Goal: Task Accomplishment & Management: Manage account settings

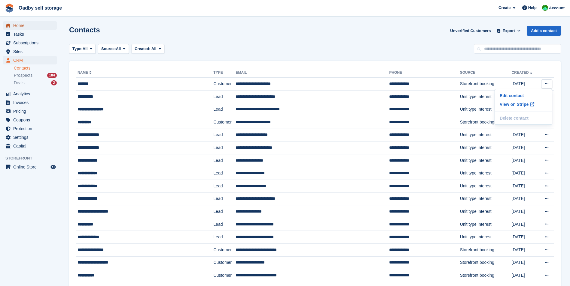
click at [24, 27] on span "Home" at bounding box center [31, 25] width 36 height 8
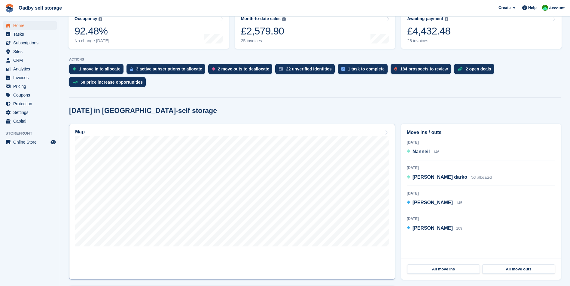
scroll to position [90, 0]
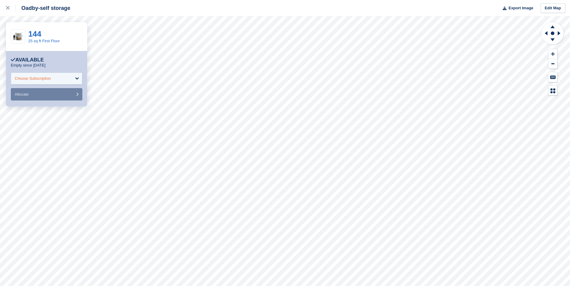
click at [64, 79] on div "Choose Subscription" at bounding box center [46, 79] width 71 height 12
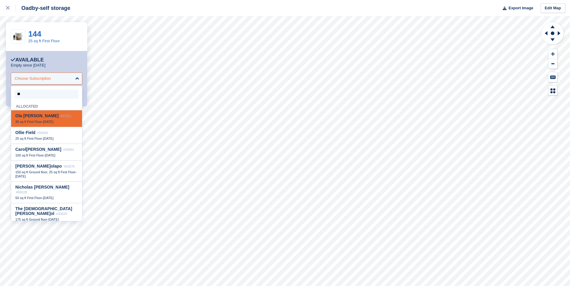
type input "***"
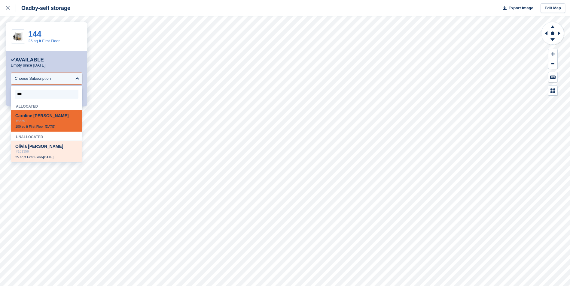
click at [51, 145] on div "Oli via Jones darko #101356 25 sq ft First Floor - 16 Aug" at bounding box center [46, 151] width 71 height 21
select select "******"
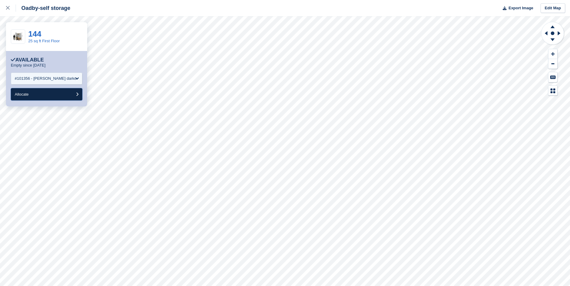
click at [59, 95] on button "Allocate" at bounding box center [46, 94] width 71 height 12
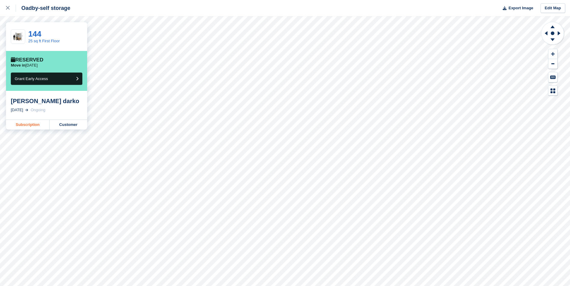
click at [32, 125] on link "Subscription" at bounding box center [28, 125] width 44 height 10
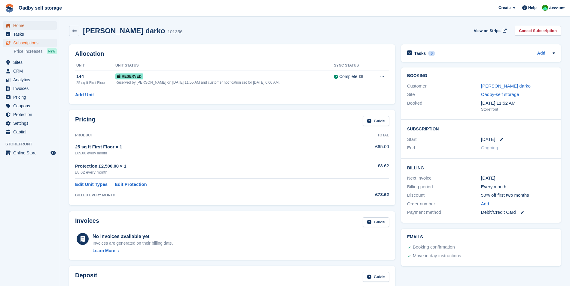
click at [24, 28] on span "Home" at bounding box center [31, 25] width 36 height 8
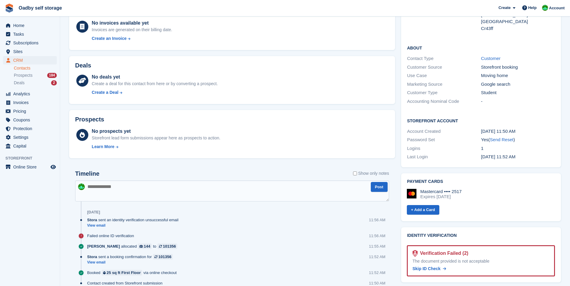
scroll to position [120, 0]
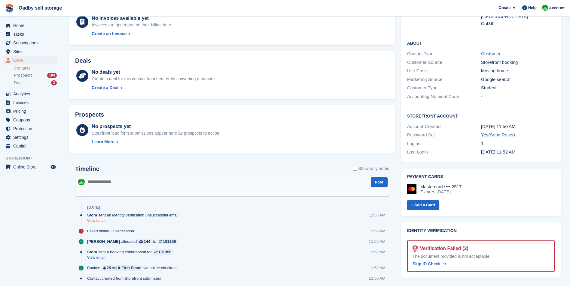
click at [97, 219] on link "View email" at bounding box center [134, 221] width 94 height 5
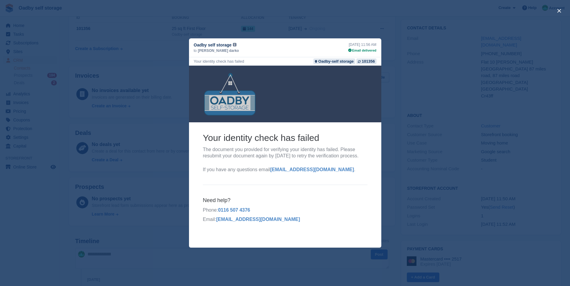
scroll to position [22, 0]
click at [264, 25] on div "close" at bounding box center [285, 143] width 570 height 286
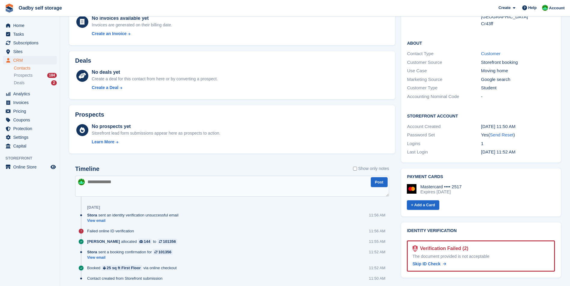
scroll to position [142, 0]
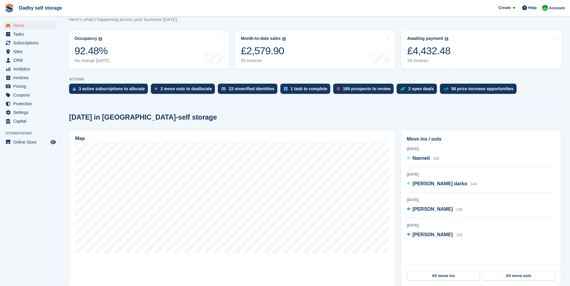
scroll to position [30, 0]
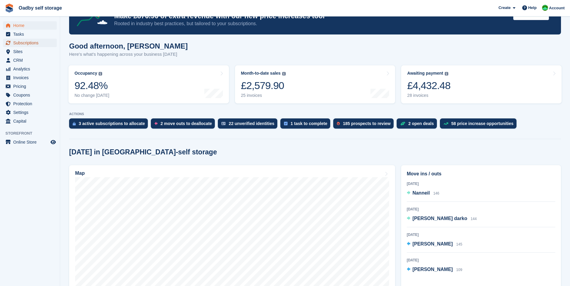
click at [35, 41] on span "Subscriptions" at bounding box center [31, 43] width 36 height 8
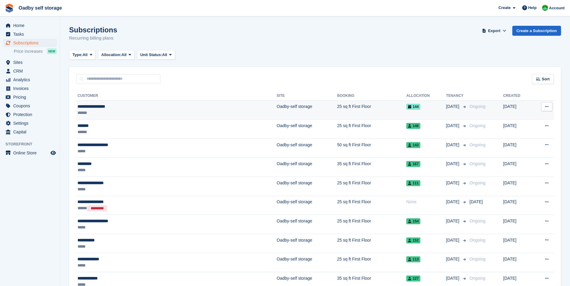
click at [119, 107] on div "**********" at bounding box center [135, 107] width 116 height 6
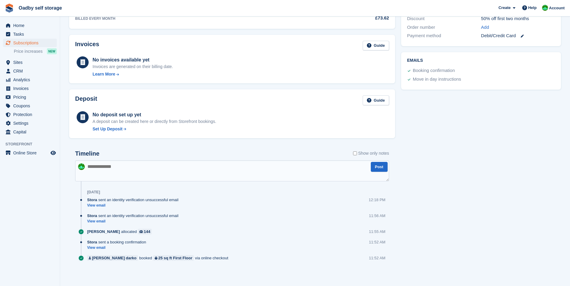
scroll to position [177, 0]
click at [95, 220] on link "View email" at bounding box center [134, 221] width 94 height 5
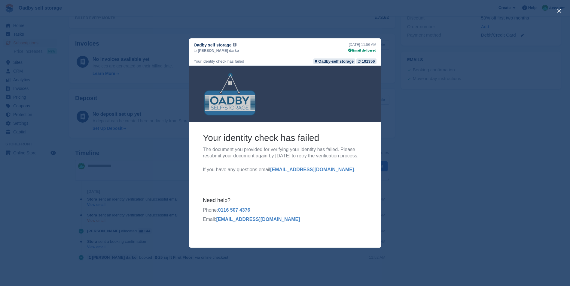
scroll to position [0, 0]
drag, startPoint x: 413, startPoint y: 100, endPoint x: 413, endPoint y: 95, distance: 4.5
click at [413, 99] on div "close" at bounding box center [285, 143] width 570 height 286
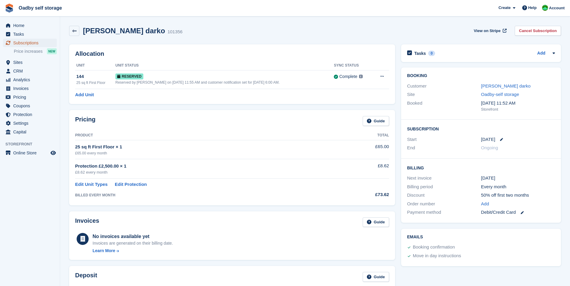
click at [26, 43] on span "Subscriptions" at bounding box center [31, 43] width 36 height 8
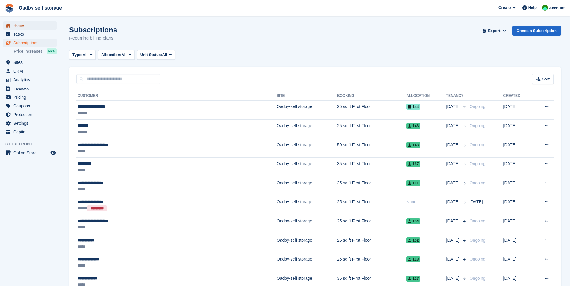
click at [18, 25] on span "Home" at bounding box center [31, 25] width 36 height 8
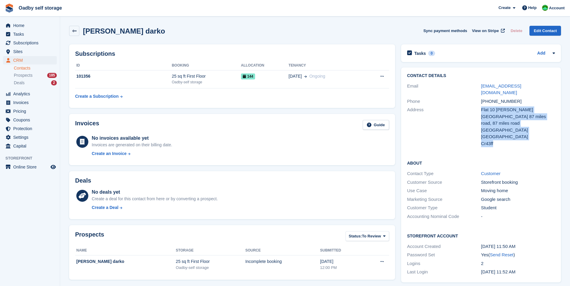
drag, startPoint x: 481, startPoint y: 102, endPoint x: 511, endPoint y: 132, distance: 42.5
click at [511, 132] on div "Flat 10 [PERSON_NAME][GEOGRAPHIC_DATA] 87 miles road, 87 miles road [GEOGRAPHIC…" at bounding box center [518, 127] width 74 height 41
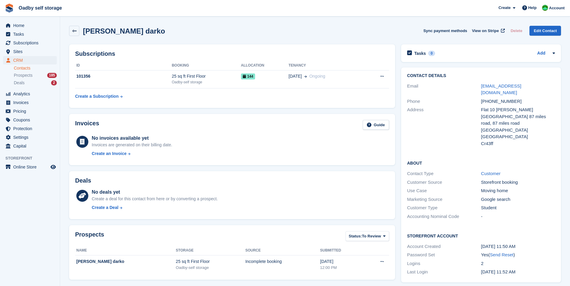
drag, startPoint x: 511, startPoint y: 132, endPoint x: 502, endPoint y: 146, distance: 16.5
click at [502, 154] on div "About Contact Type Customer Customer Source Storefront booking Use Case Moving …" at bounding box center [481, 190] width 160 height 73
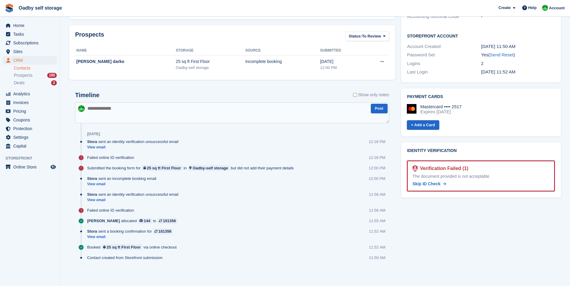
scroll to position [201, 0]
click at [430, 181] on span "Skip ID Check" at bounding box center [426, 183] width 28 height 5
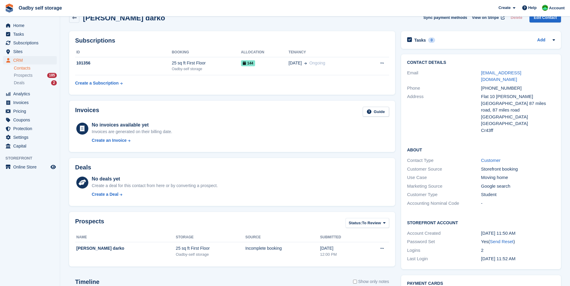
scroll to position [0, 0]
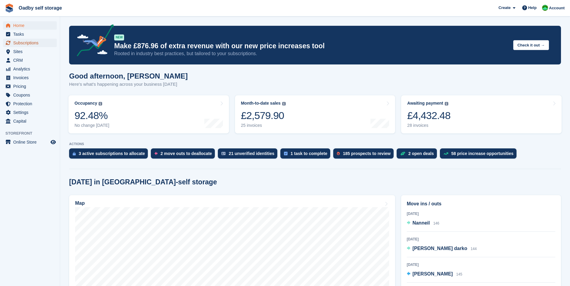
click at [29, 39] on span "Subscriptions" at bounding box center [31, 43] width 36 height 8
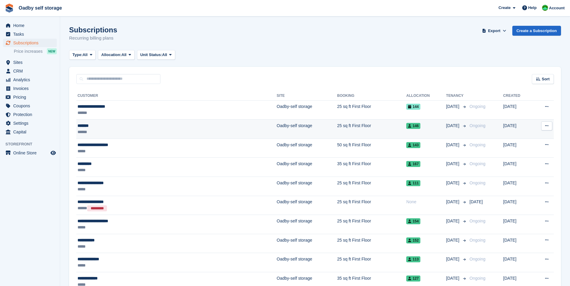
click at [111, 133] on div "******" at bounding box center [135, 132] width 116 height 6
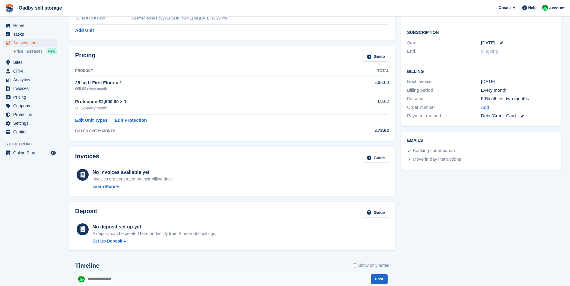
scroll to position [120, 0]
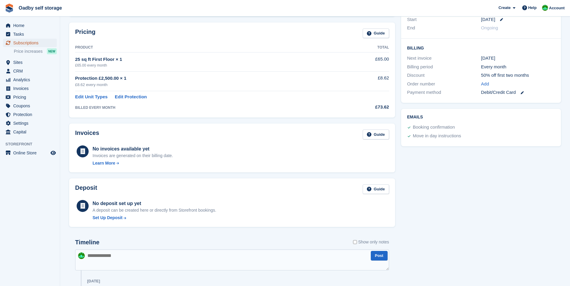
click at [30, 43] on span "Subscriptions" at bounding box center [31, 43] width 36 height 8
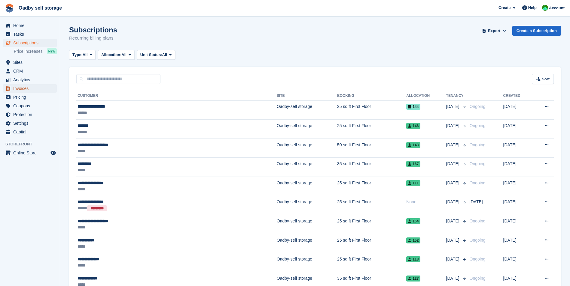
click at [27, 92] on span "Invoices" at bounding box center [31, 88] width 36 height 8
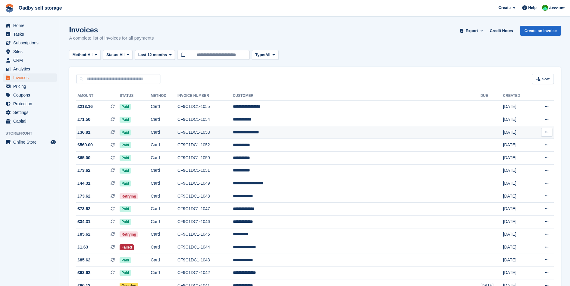
click at [547, 131] on icon at bounding box center [546, 132] width 3 height 4
click at [510, 154] on p "View on Stripe" at bounding box center [523, 153] width 52 height 10
